Goal: Transaction & Acquisition: Purchase product/service

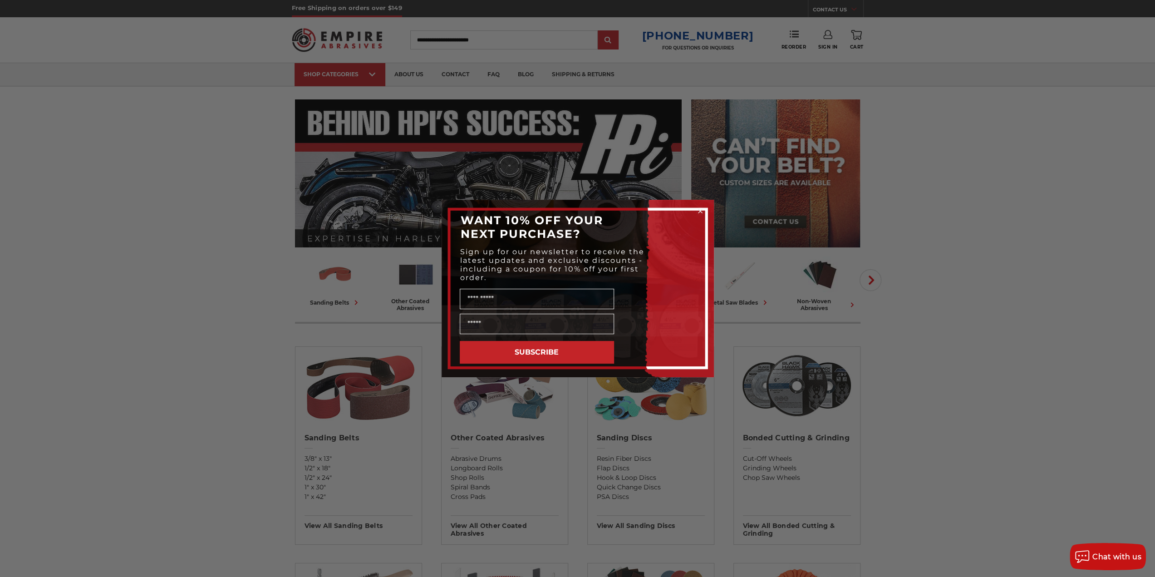
click at [700, 211] on icon "Close dialog" at bounding box center [700, 211] width 4 height 4
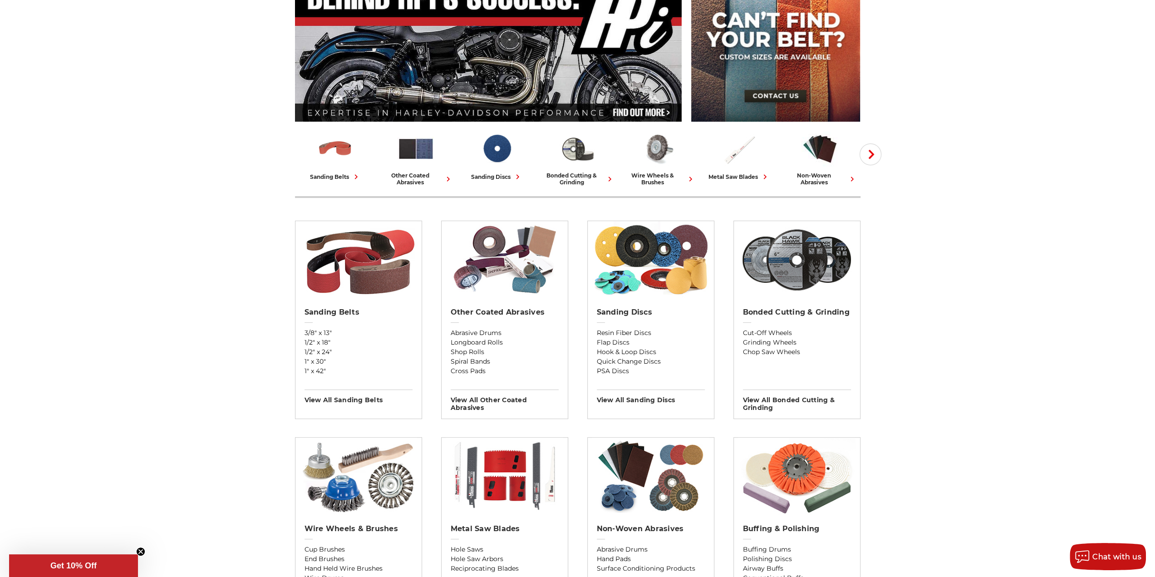
scroll to position [182, 0]
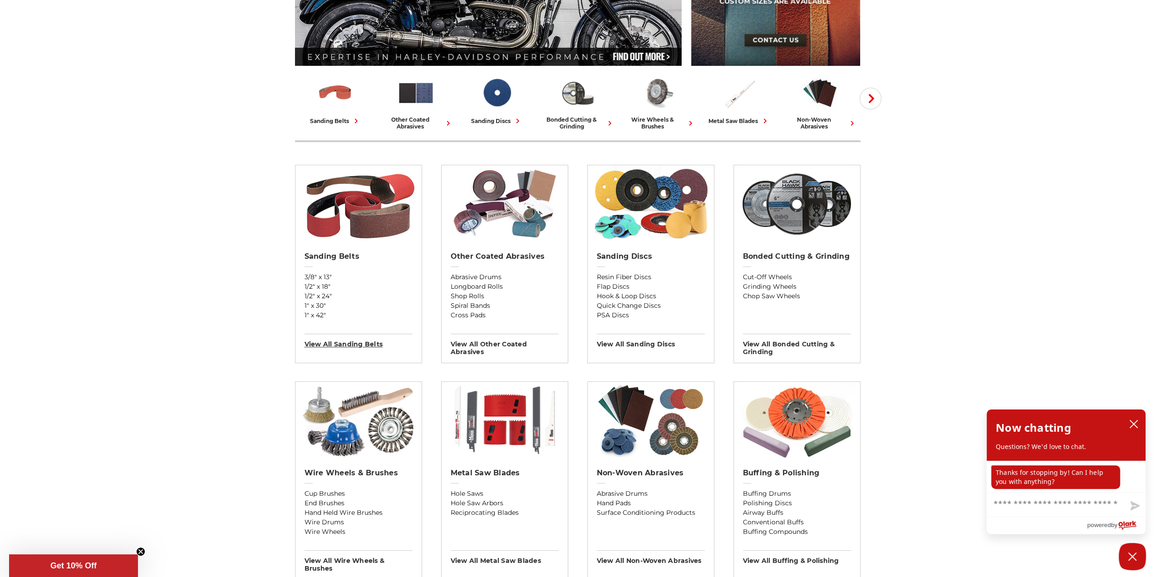
click at [354, 347] on h3 "View All sanding belts" at bounding box center [358, 341] width 108 height 15
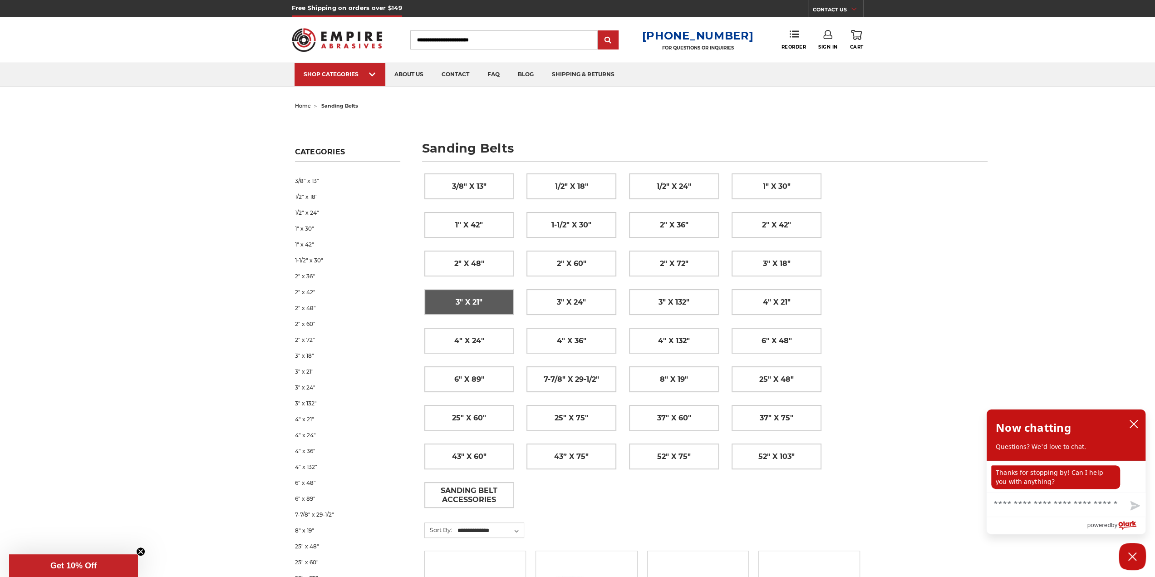
click at [456, 298] on span "3" x 21"" at bounding box center [469, 301] width 27 height 15
